Goal: Information Seeking & Learning: Learn about a topic

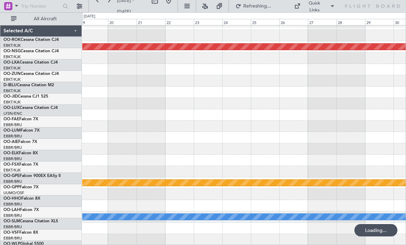
scroll to position [7, 0]
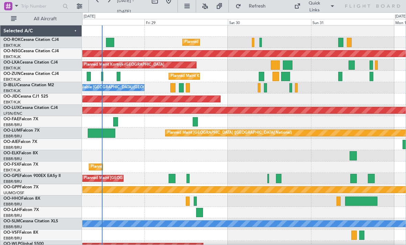
click at [262, 88] on div "A/C Unavailable [GEOGRAPHIC_DATA]-[GEOGRAPHIC_DATA]" at bounding box center [243, 87] width 323 height 11
click at [264, 88] on div at bounding box center [265, 87] width 3 height 9
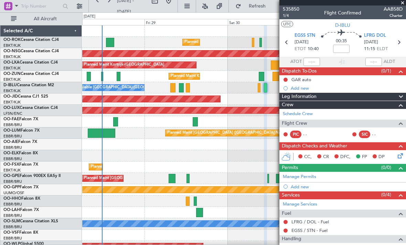
click at [402, 2] on span at bounding box center [402, 3] width 7 height 6
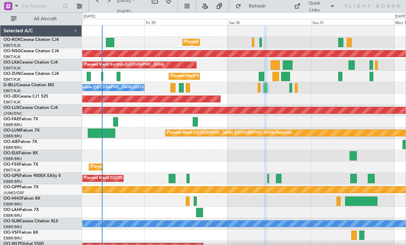
type input "0"
click at [275, 73] on div at bounding box center [275, 76] width 7 height 9
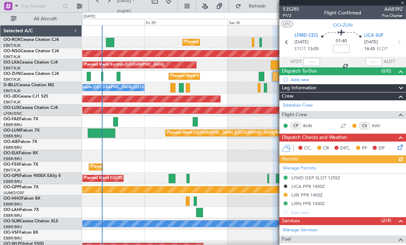
click at [400, 2] on div at bounding box center [342, 3] width 127 height 6
click at [400, 3] on span at bounding box center [402, 3] width 7 height 6
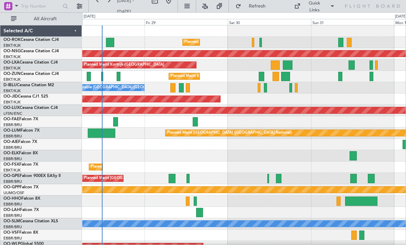
click at [288, 63] on div at bounding box center [288, 65] width 10 height 9
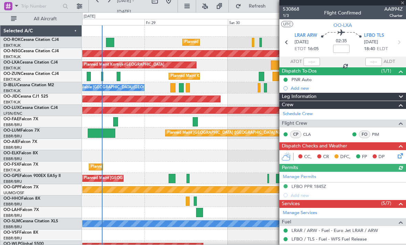
click at [401, 1] on div at bounding box center [342, 3] width 127 height 6
click at [402, 2] on span at bounding box center [402, 3] width 7 height 6
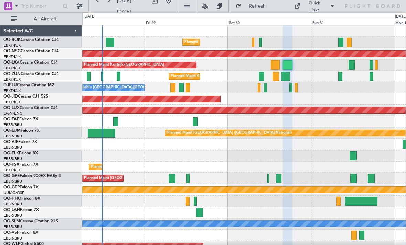
type input "0"
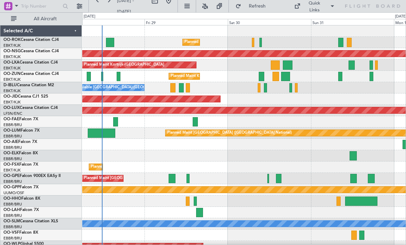
click at [347, 44] on div at bounding box center [349, 42] width 5 height 9
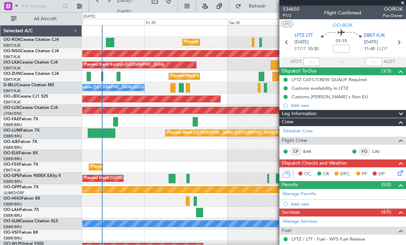
click at [402, 3] on span at bounding box center [402, 3] width 7 height 6
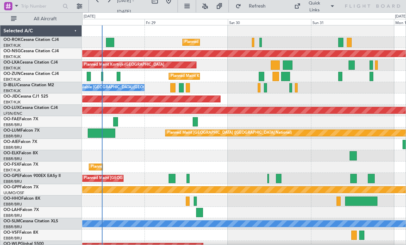
click at [349, 66] on div at bounding box center [351, 65] width 6 height 9
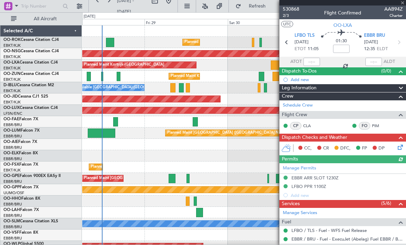
click at [400, 2] on div at bounding box center [342, 3] width 127 height 6
click at [401, 1] on div at bounding box center [342, 3] width 127 height 6
click at [401, 2] on span at bounding box center [402, 3] width 7 height 6
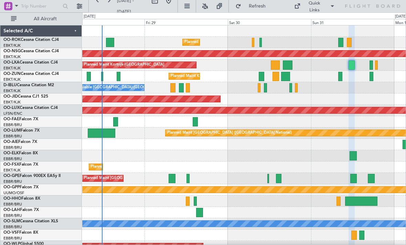
type input "0"
click at [369, 77] on div "Planned Maint Kortrijk-[GEOGRAPHIC_DATA]" at bounding box center [243, 76] width 323 height 11
click at [371, 77] on div at bounding box center [371, 76] width 4 height 9
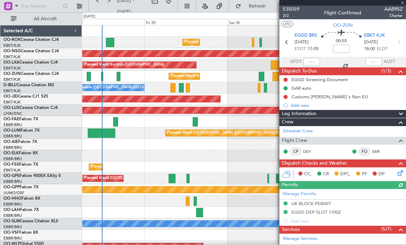
click at [402, 3] on div at bounding box center [342, 3] width 127 height 6
click at [402, 2] on span at bounding box center [402, 3] width 7 height 6
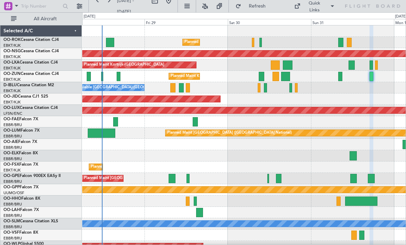
type input "0"
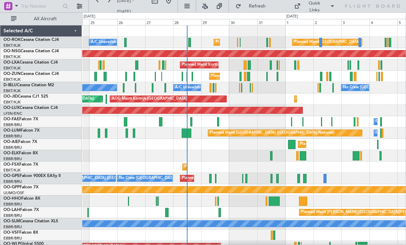
click at [238, 42] on div at bounding box center [237, 42] width 1 height 9
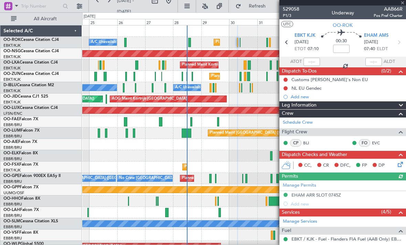
click at [403, 4] on div at bounding box center [342, 3] width 127 height 6
click at [402, 5] on span at bounding box center [402, 3] width 7 height 6
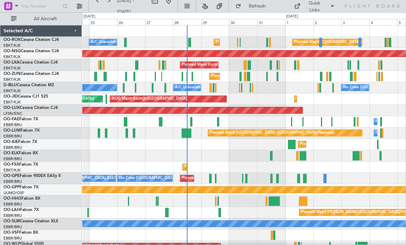
scroll to position [7, 0]
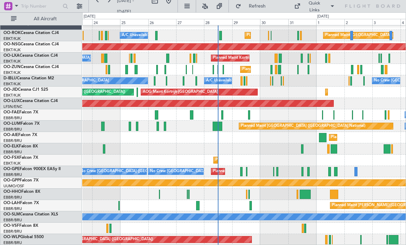
click at [267, 35] on div "Planned Maint Kortrijk-[GEOGRAPHIC_DATA] A/C Unavailable Planned Maint [GEOGRAP…" at bounding box center [243, 35] width 323 height 11
click at [270, 36] on div "Planned Maint Kortrijk-[GEOGRAPHIC_DATA] A/C Unavailable Planned Maint [GEOGRAP…" at bounding box center [243, 35] width 323 height 11
click at [269, 36] on div at bounding box center [268, 35] width 1 height 9
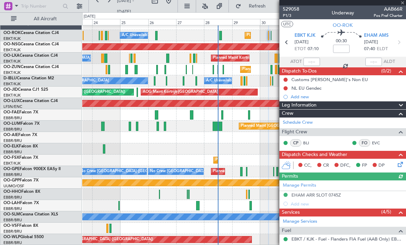
click at [403, 3] on div at bounding box center [342, 3] width 127 height 6
click at [403, 6] on div "529058 P1/3 Underway AAB66R Pos Pref Charter" at bounding box center [342, 13] width 127 height 14
click at [402, 4] on span at bounding box center [402, 3] width 7 height 6
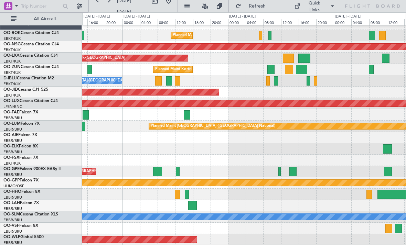
click at [257, 35] on div "Planned Maint Kortrijk-[GEOGRAPHIC_DATA] Planned Maint [GEOGRAPHIC_DATA] ([GEOG…" at bounding box center [243, 35] width 323 height 11
click at [261, 36] on div at bounding box center [260, 35] width 3 height 9
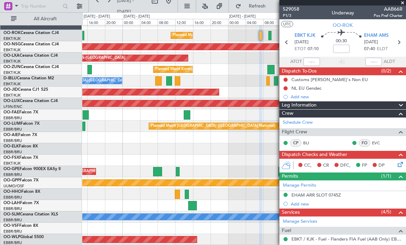
click at [402, 4] on span at bounding box center [402, 3] width 7 height 6
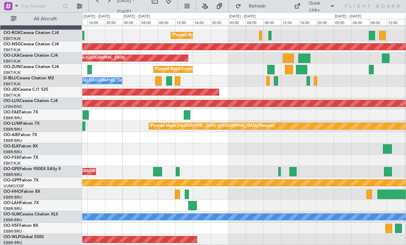
click at [272, 36] on div "Planned Maint Kortrijk-[GEOGRAPHIC_DATA] Planned Maint [GEOGRAPHIC_DATA] ([GEOG…" at bounding box center [243, 35] width 323 height 11
click at [271, 33] on div at bounding box center [269, 35] width 3 height 9
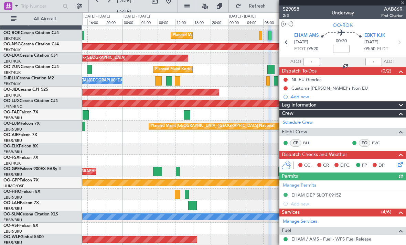
click at [405, 3] on div at bounding box center [342, 3] width 127 height 6
click at [404, 4] on span at bounding box center [402, 3] width 7 height 6
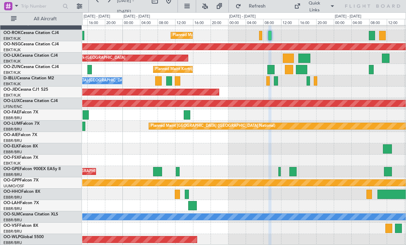
type input "0"
click at [262, 33] on div "Planned Maint Kortrijk-[GEOGRAPHIC_DATA] Planned Maint [GEOGRAPHIC_DATA] ([GEOG…" at bounding box center [243, 35] width 323 height 11
click at [261, 34] on div at bounding box center [260, 35] width 3 height 9
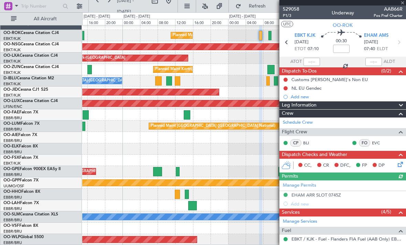
click at [404, 2] on div at bounding box center [342, 3] width 127 height 6
click at [404, 4] on div at bounding box center [342, 3] width 127 height 6
click at [403, 3] on span at bounding box center [402, 3] width 7 height 6
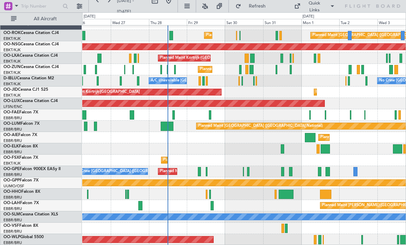
click at [317, 242] on div "Planned Maint [GEOGRAPHIC_DATA] ([GEOGRAPHIC_DATA])" at bounding box center [243, 239] width 323 height 11
click at [318, 239] on div at bounding box center [319, 239] width 3 height 9
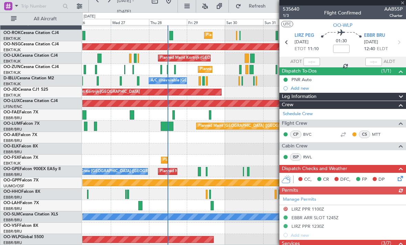
click at [404, 5] on div at bounding box center [342, 3] width 127 height 6
click at [404, 5] on span at bounding box center [402, 3] width 7 height 6
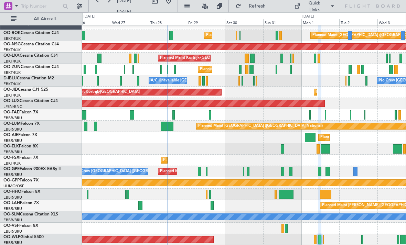
type input "0"
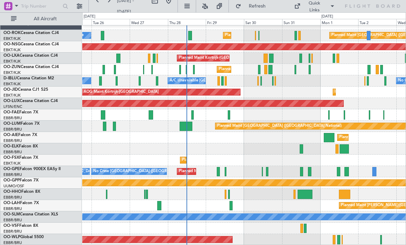
click at [260, 80] on div "No Crew [GEOGRAPHIC_DATA] ([GEOGRAPHIC_DATA] National) No Crew Kortrijk-[GEOGRA…" at bounding box center [243, 80] width 323 height 11
click at [260, 33] on div "Planned Maint [GEOGRAPHIC_DATA] ([GEOGRAPHIC_DATA]) Planned Maint [GEOGRAPHIC_D…" at bounding box center [243, 35] width 323 height 11
click at [256, 35] on div "Planned Maint [GEOGRAPHIC_DATA] ([GEOGRAPHIC_DATA]) Planned Maint [GEOGRAPHIC_D…" at bounding box center [243, 35] width 323 height 11
click at [258, 36] on div "Planned Maint [GEOGRAPHIC_DATA] ([GEOGRAPHIC_DATA]) Planned Maint [GEOGRAPHIC_D…" at bounding box center [243, 35] width 323 height 11
click at [258, 36] on div at bounding box center [258, 35] width 1 height 9
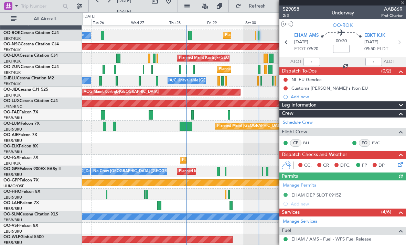
click at [404, 4] on div at bounding box center [342, 3] width 127 height 6
click at [403, 3] on div at bounding box center [342, 3] width 127 height 6
click at [404, 2] on span at bounding box center [402, 3] width 7 height 6
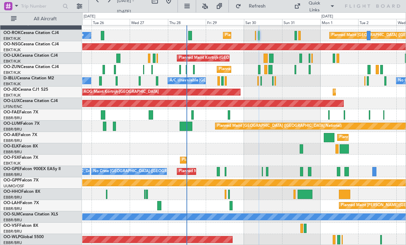
type input "0"
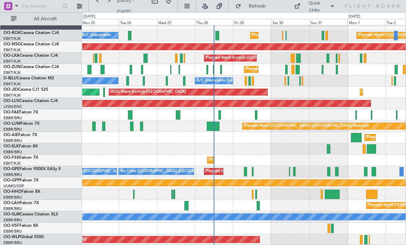
click at [284, 36] on div "Planned Maint [GEOGRAPHIC_DATA] ([GEOGRAPHIC_DATA]) Planned Maint [GEOGRAPHIC_D…" at bounding box center [243, 35] width 323 height 11
click at [284, 35] on div "Planned Maint [GEOGRAPHIC_DATA] ([GEOGRAPHIC_DATA]) Planned Maint [GEOGRAPHIC_D…" at bounding box center [243, 35] width 323 height 11
click at [289, 35] on div "Planned Maint [GEOGRAPHIC_DATA] ([GEOGRAPHIC_DATA]) Planned Maint [GEOGRAPHIC_D…" at bounding box center [243, 35] width 323 height 11
click at [289, 36] on div "Planned Maint [GEOGRAPHIC_DATA] ([GEOGRAPHIC_DATA]) Planned Maint [GEOGRAPHIC_D…" at bounding box center [243, 35] width 323 height 11
click at [285, 35] on div at bounding box center [285, 35] width 1 height 9
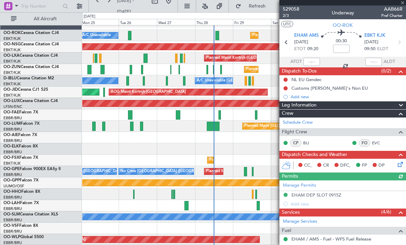
click at [405, 2] on div at bounding box center [342, 3] width 127 height 6
click at [404, 3] on div at bounding box center [342, 3] width 127 height 6
click at [404, 3] on span at bounding box center [402, 3] width 7 height 6
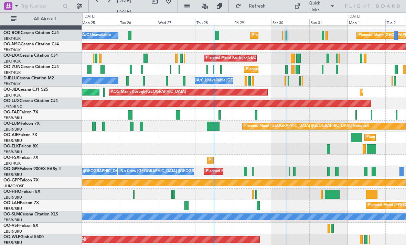
type input "0"
